Goal: Task Accomplishment & Management: Manage account settings

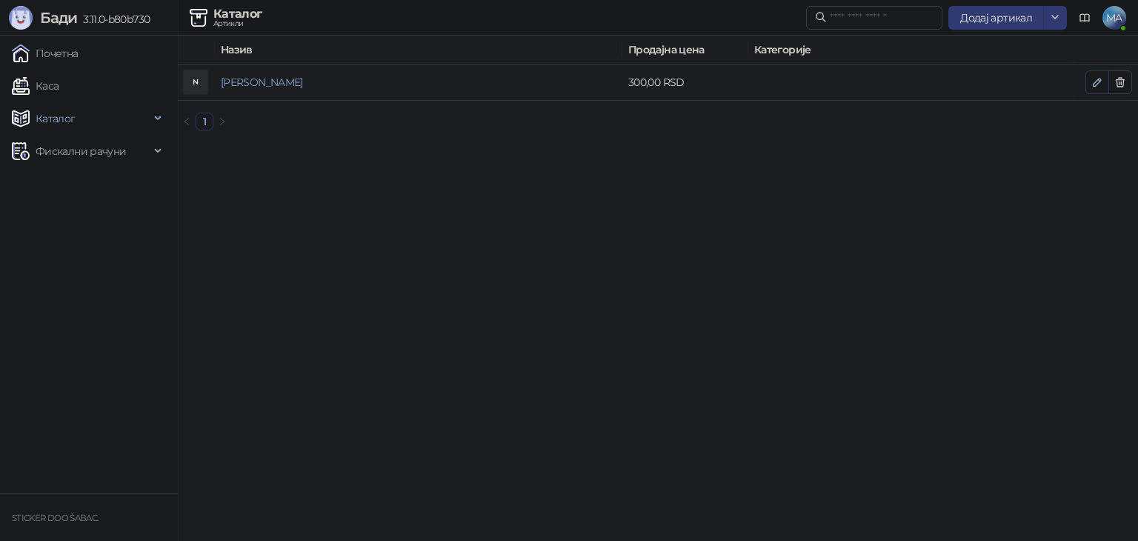
click at [1095, 82] on icon "button" at bounding box center [1096, 82] width 7 height 7
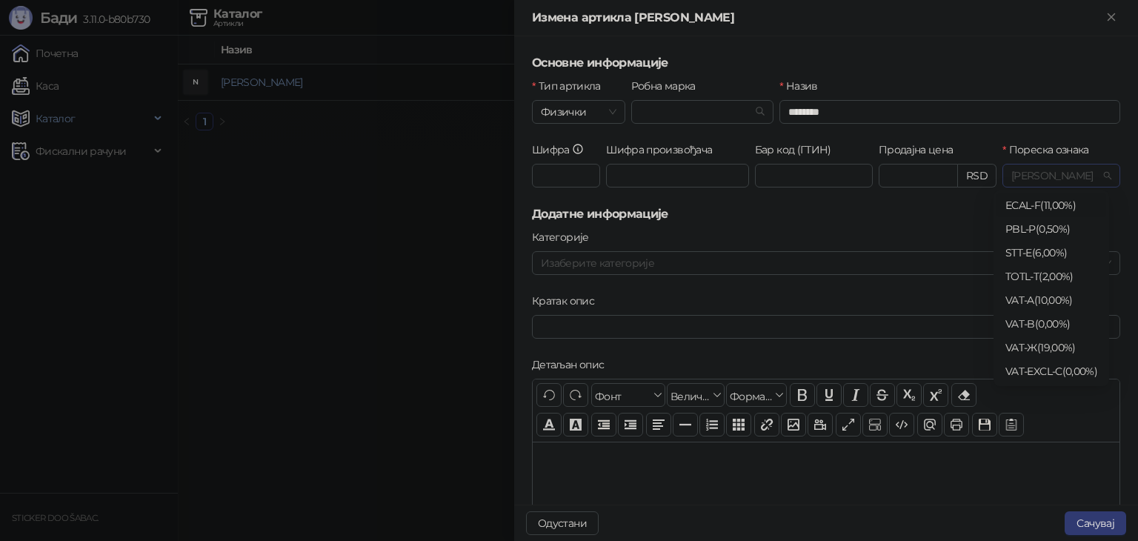
click at [1028, 172] on span "[PERSON_NAME]" at bounding box center [1061, 175] width 100 height 22
click at [381, 336] on div at bounding box center [569, 270] width 1138 height 541
